Goal: Find specific page/section: Find specific page/section

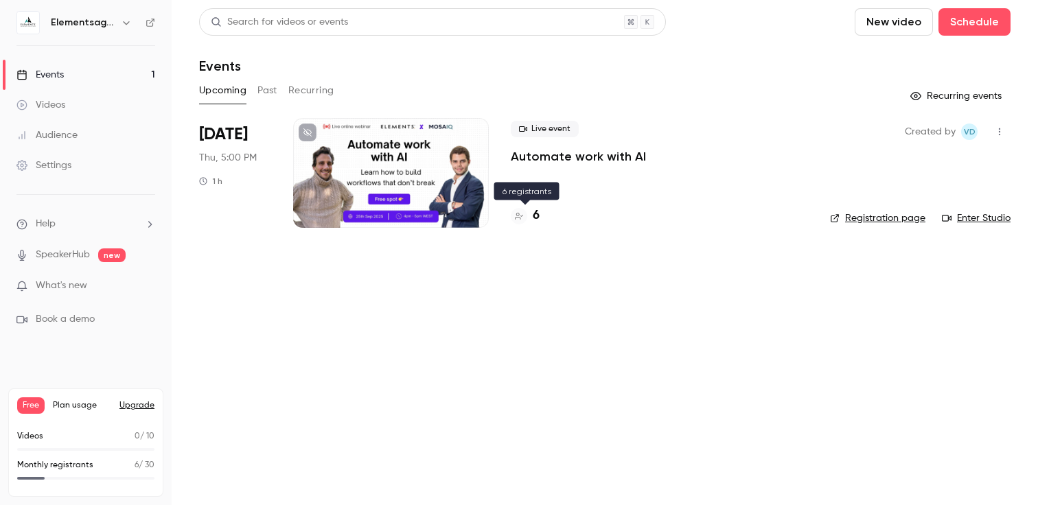
click at [532, 215] on div "6" at bounding box center [525, 216] width 29 height 19
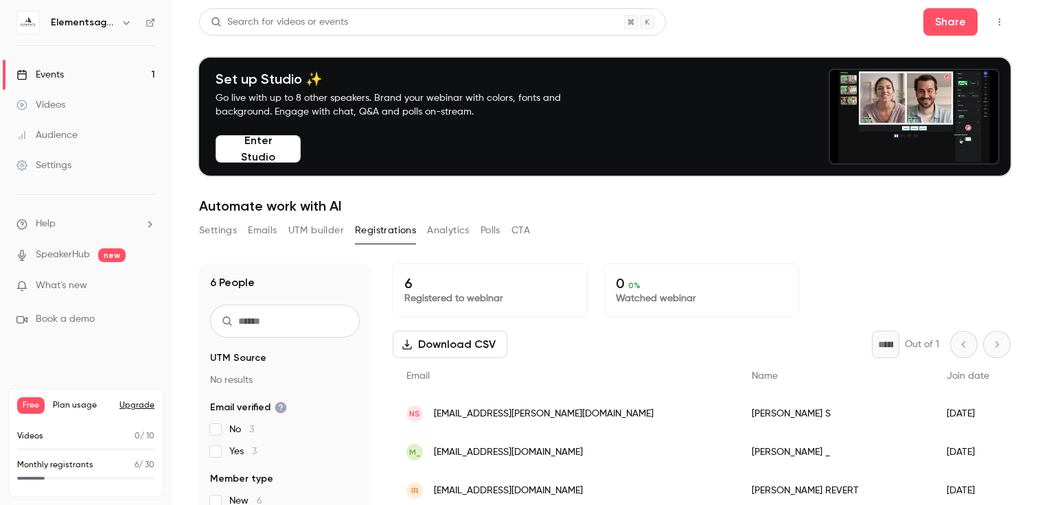
click at [308, 237] on button "UTM builder" at bounding box center [316, 231] width 56 height 22
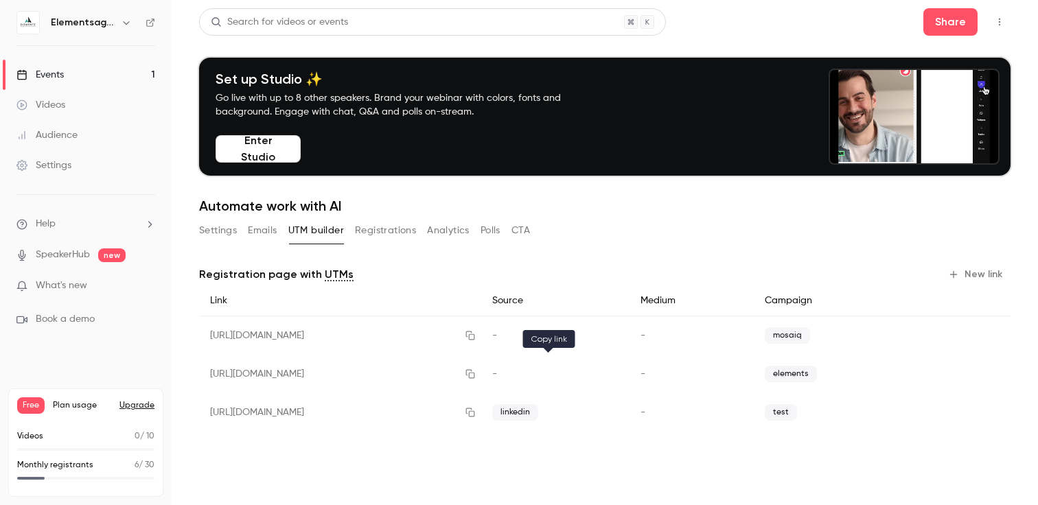
click at [475, 376] on icon "button" at bounding box center [470, 374] width 9 height 9
